Goal: Task Accomplishment & Management: Use online tool/utility

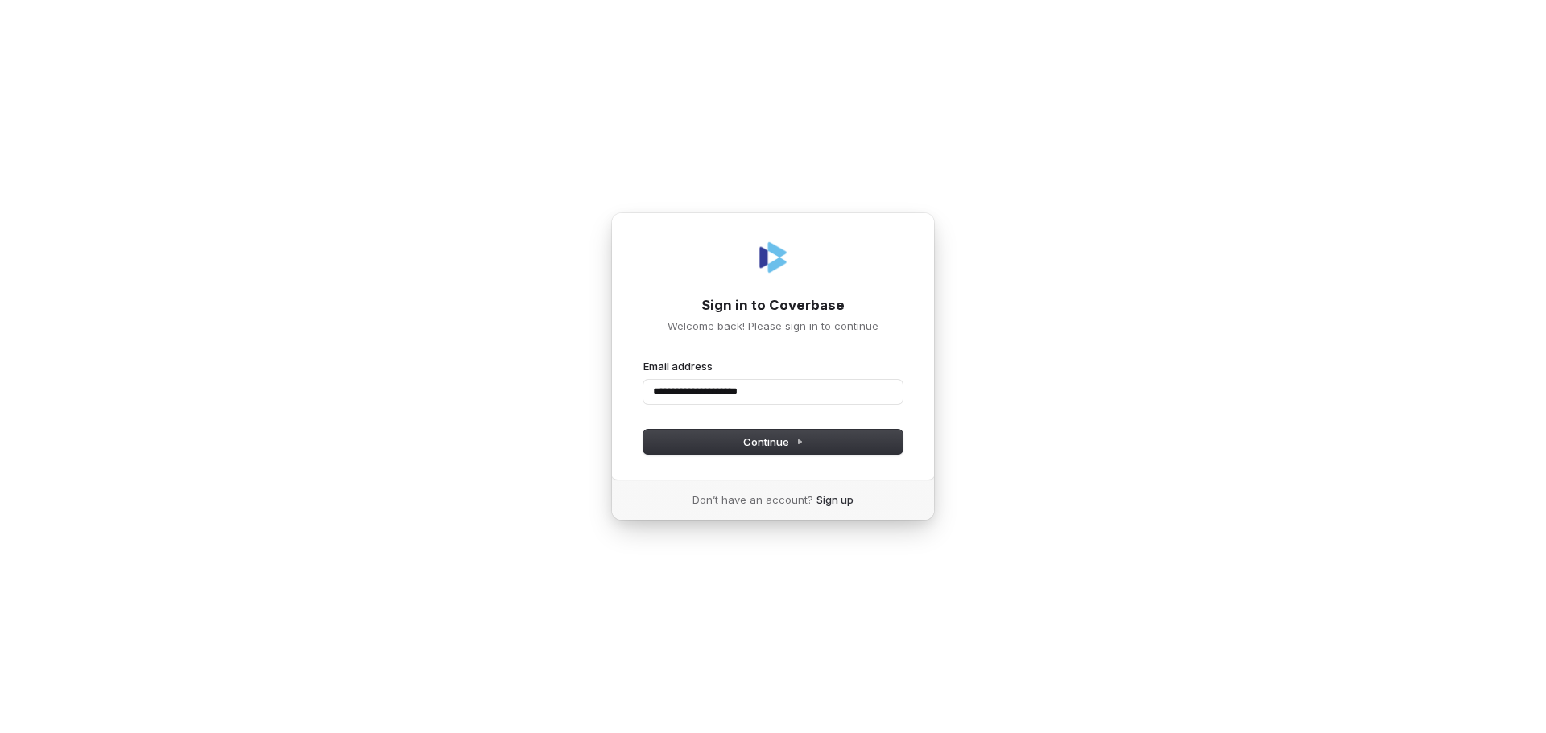
click at [643, 359] on button "submit" at bounding box center [643, 359] width 0 height 0
type input "**********"
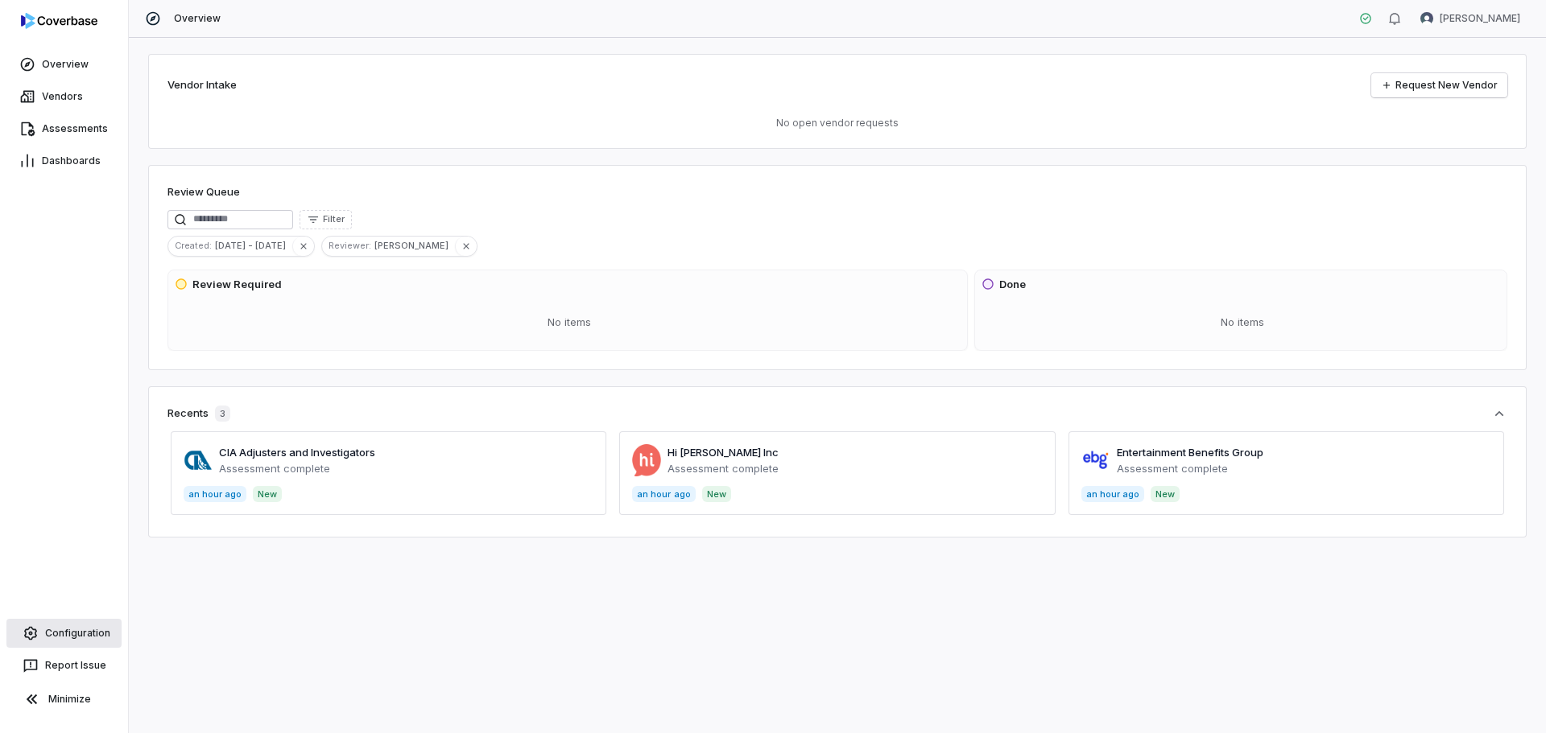
click at [80, 632] on span "Configuration" at bounding box center [77, 633] width 65 height 13
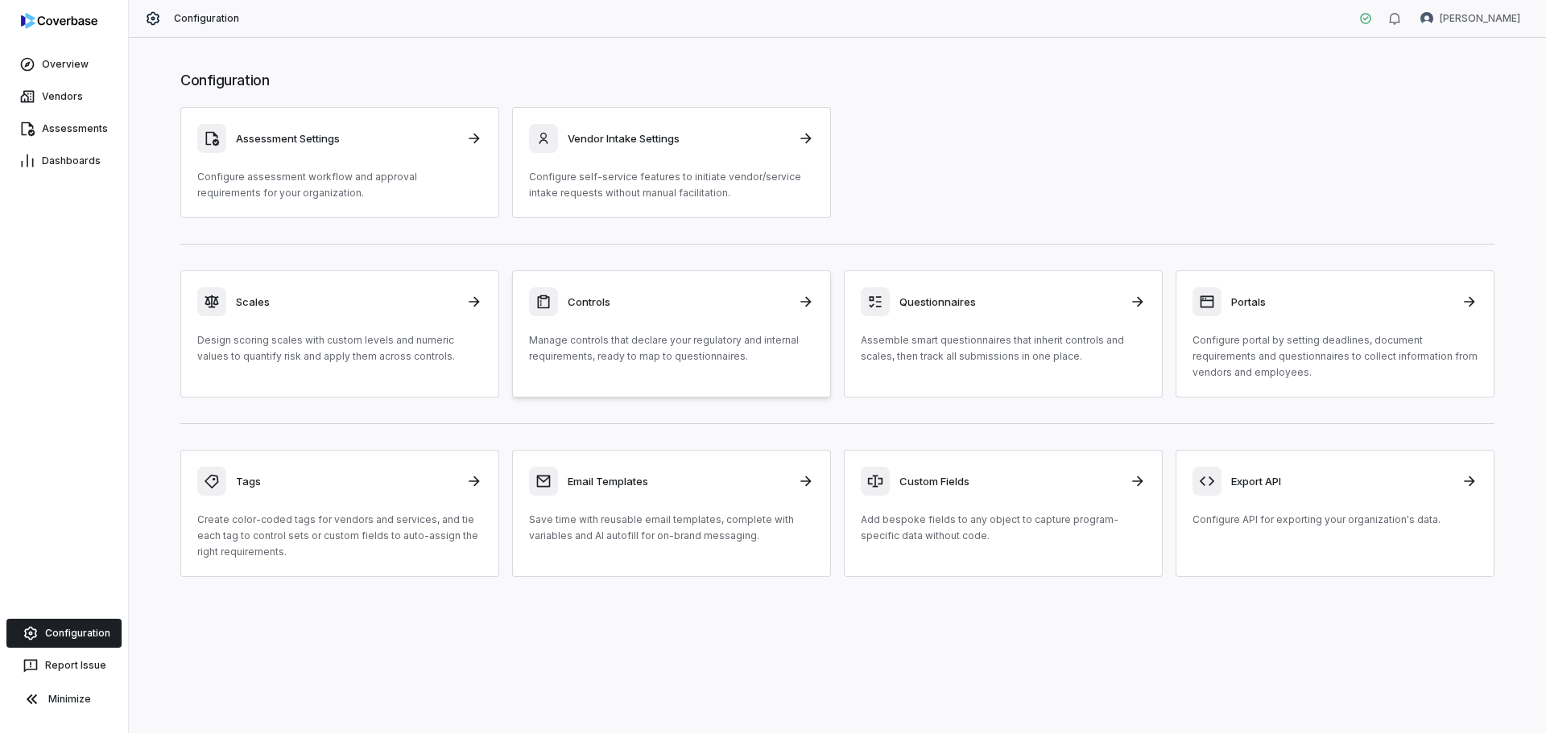
click at [647, 337] on p "Manage controls that declare your regulatory and internal requirements, ready t…" at bounding box center [671, 349] width 285 height 32
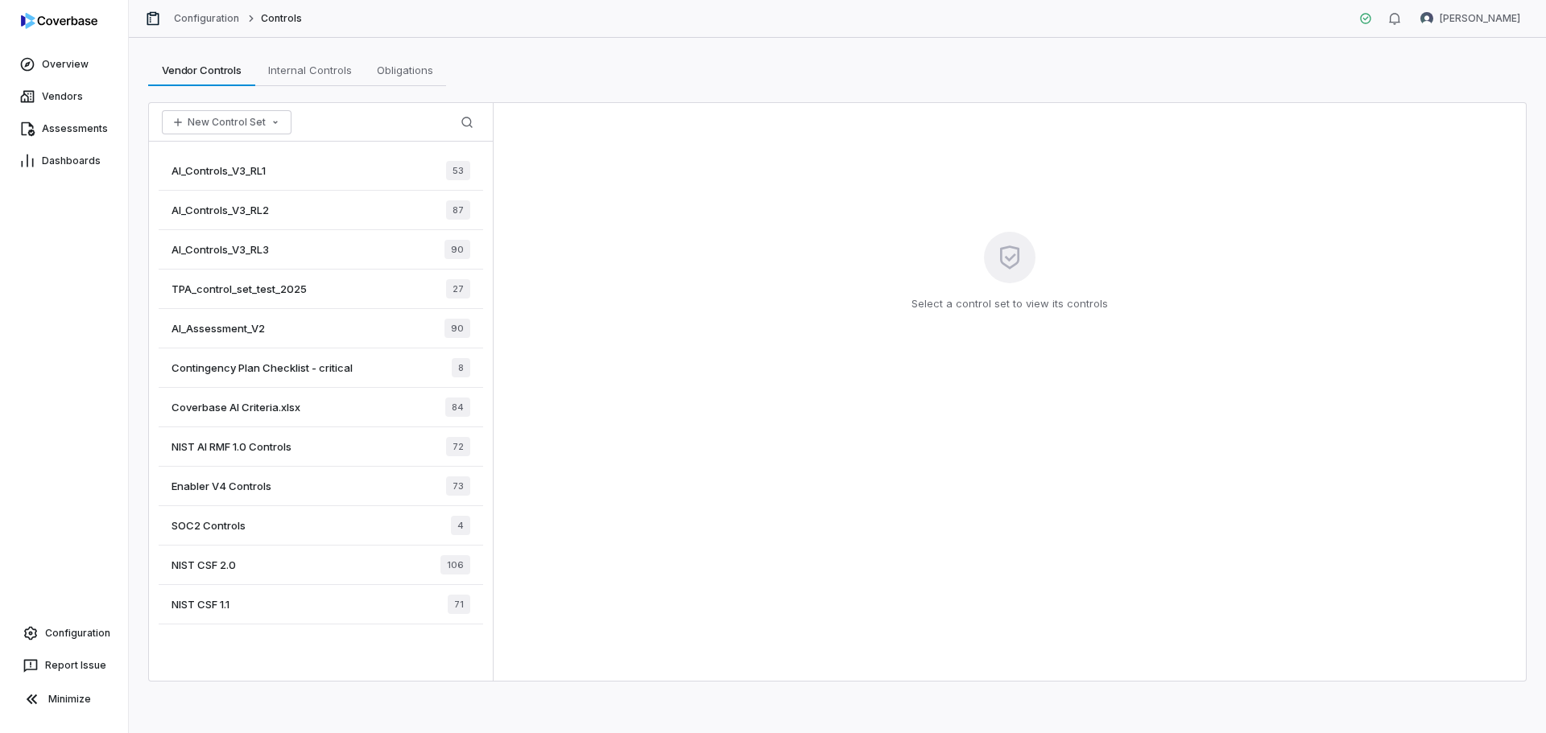
click at [221, 368] on span "Contingency Plan Checklist - critical" at bounding box center [261, 368] width 181 height 14
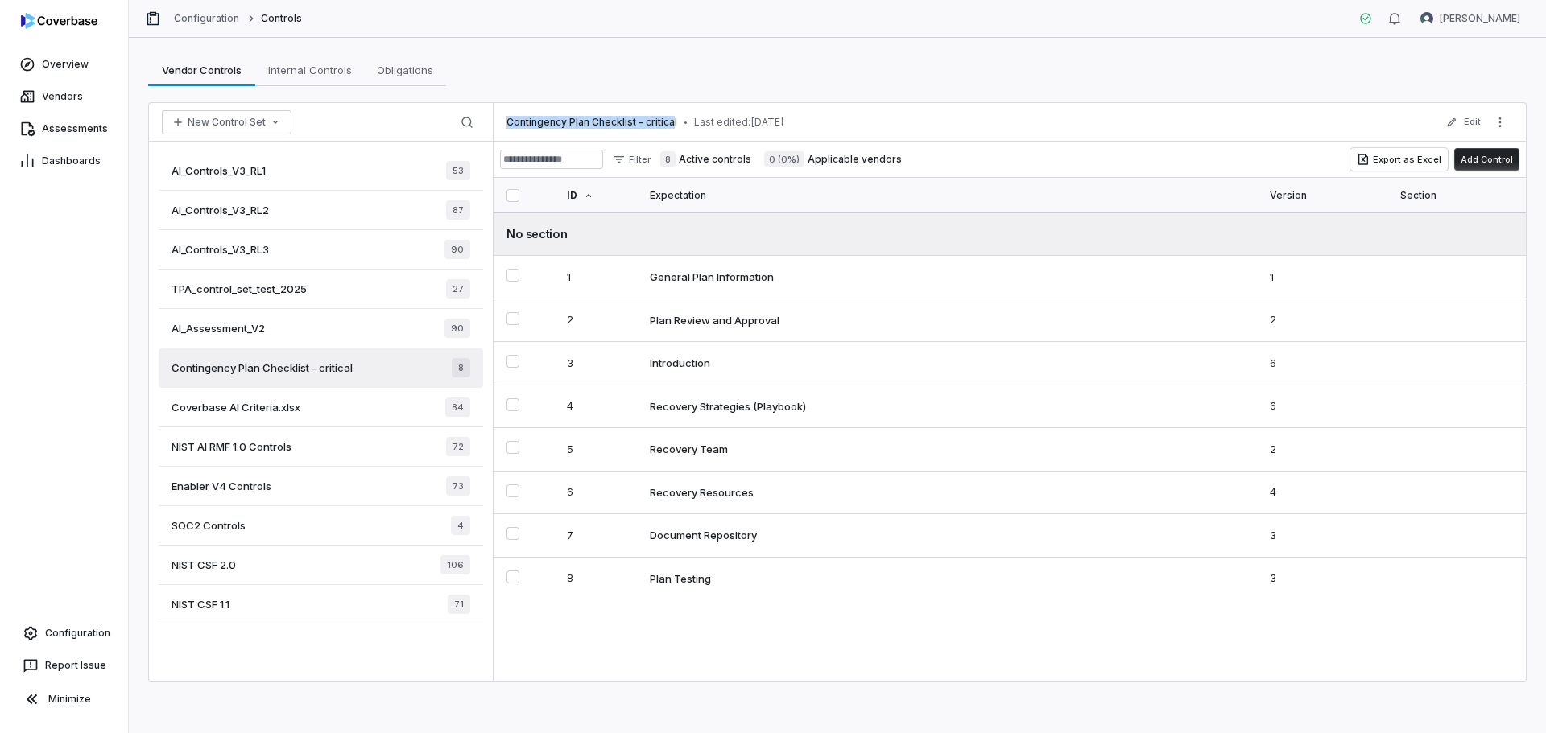
drag, startPoint x: 672, startPoint y: 119, endPoint x: 508, endPoint y: 122, distance: 164.3
click at [508, 122] on span "Contingency Plan Checklist - critical" at bounding box center [591, 122] width 171 height 13
copy span "Contingency Plan Checklist - critica"
